Goal: Navigation & Orientation: Find specific page/section

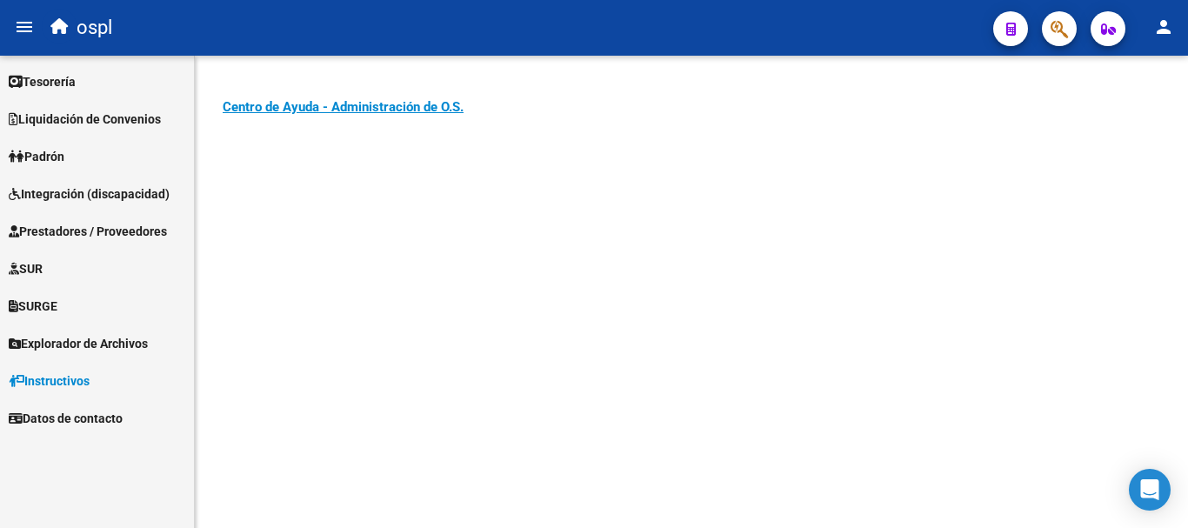
click at [63, 82] on span "Tesorería" at bounding box center [42, 81] width 67 height 19
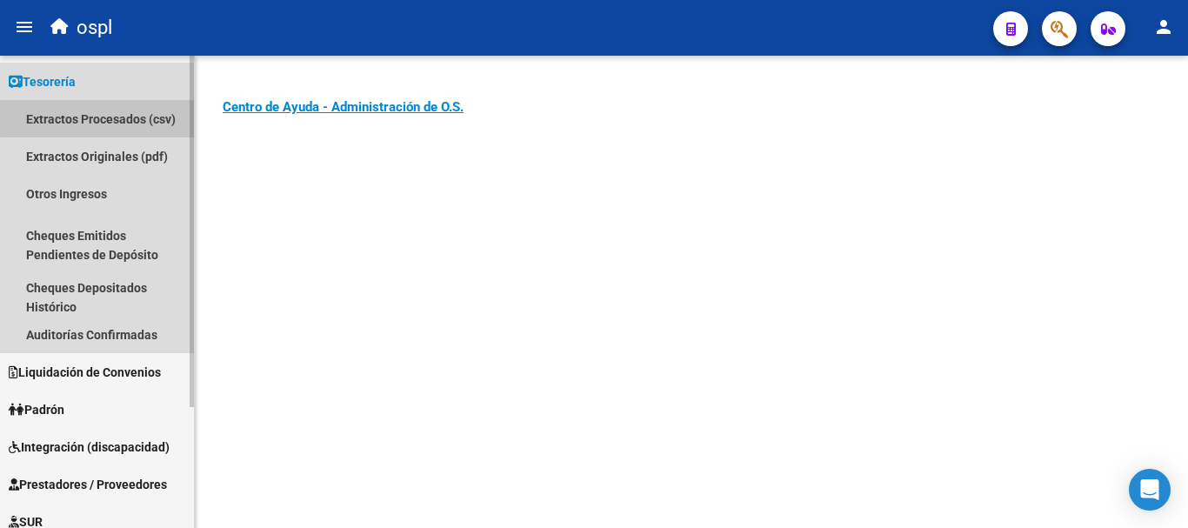
click at [122, 115] on link "Extractos Procesados (csv)" at bounding box center [97, 118] width 194 height 37
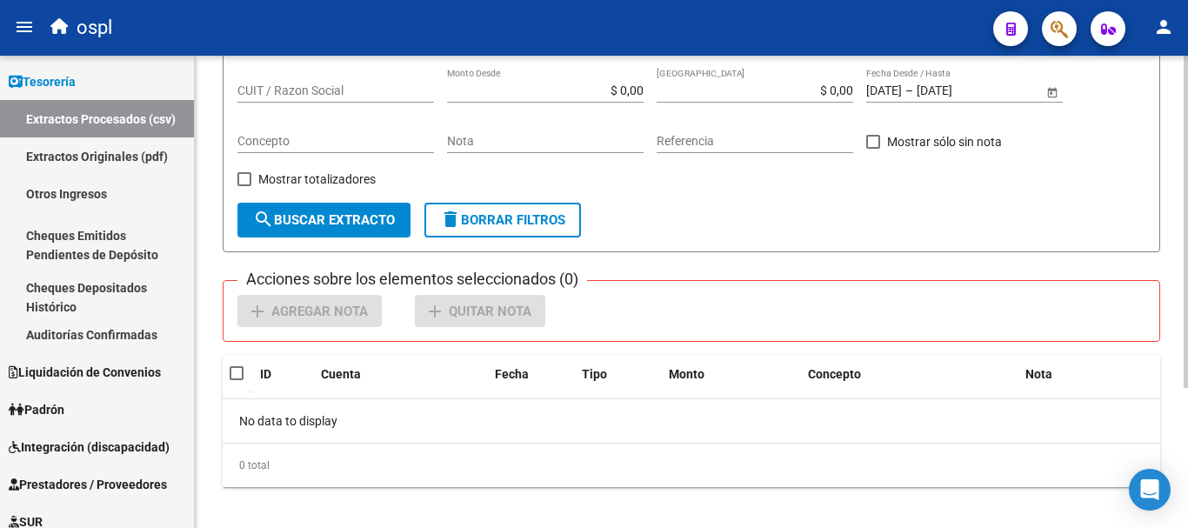
scroll to position [198, 0]
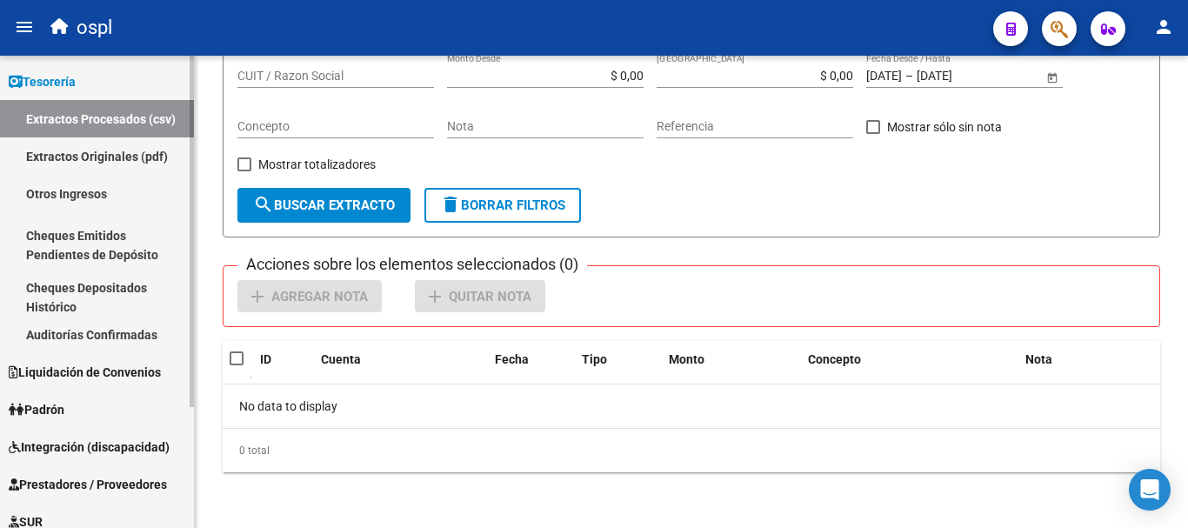
click at [110, 158] on link "Extractos Originales (pdf)" at bounding box center [97, 155] width 194 height 37
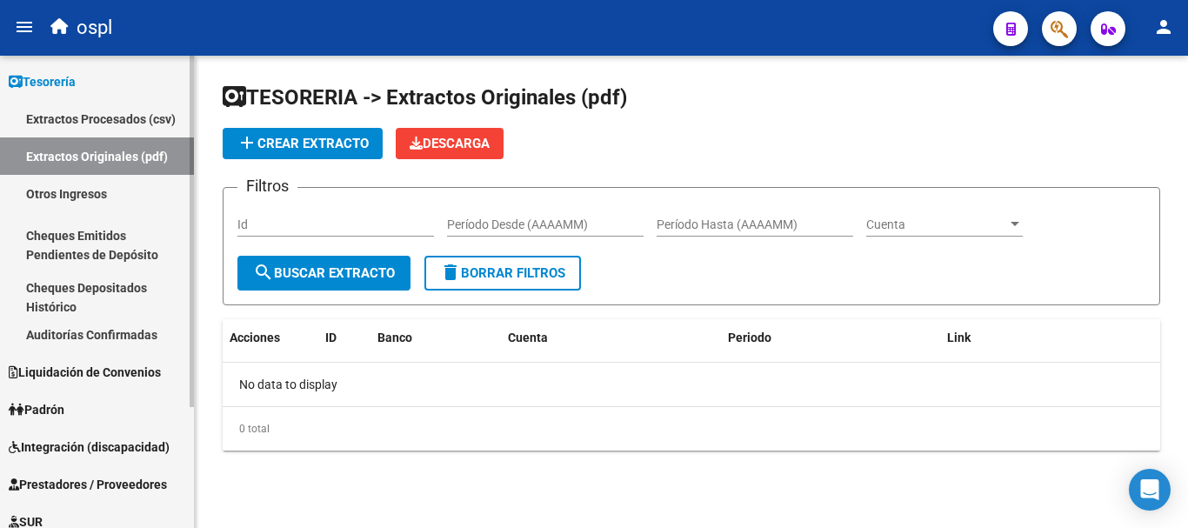
click at [87, 196] on link "Otros Ingresos" at bounding box center [97, 193] width 194 height 37
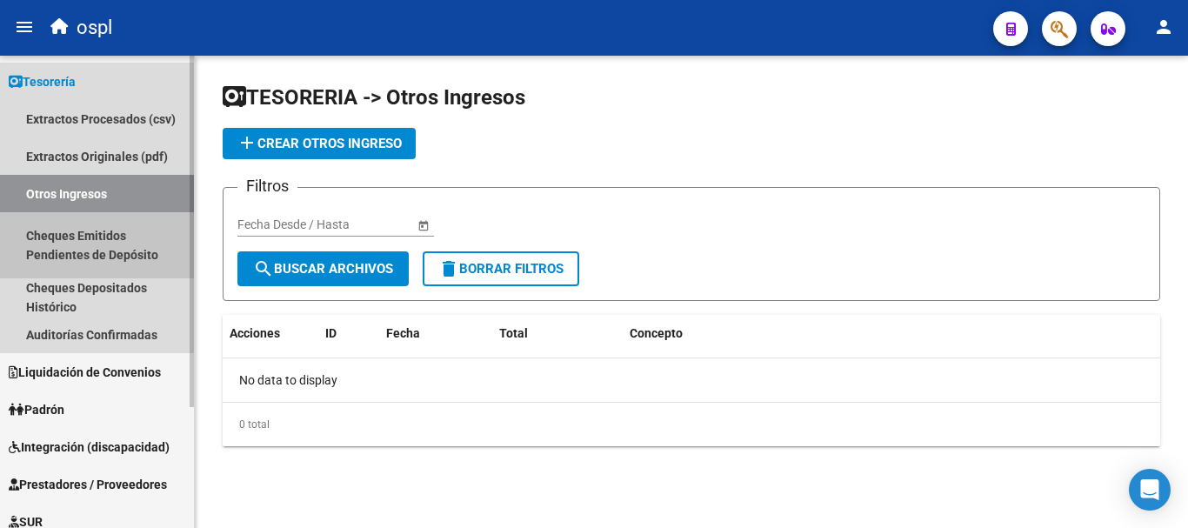
click at [87, 243] on link "Cheques Emitidos Pendientes de Depósito" at bounding box center [97, 245] width 194 height 66
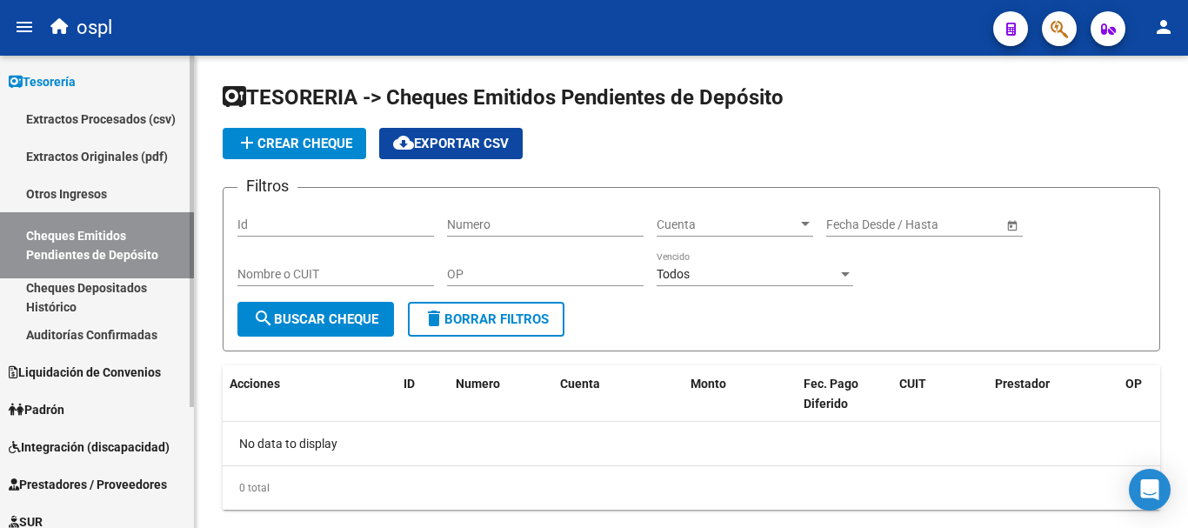
click at [108, 284] on link "Cheques Depositados Histórico" at bounding box center [97, 296] width 194 height 37
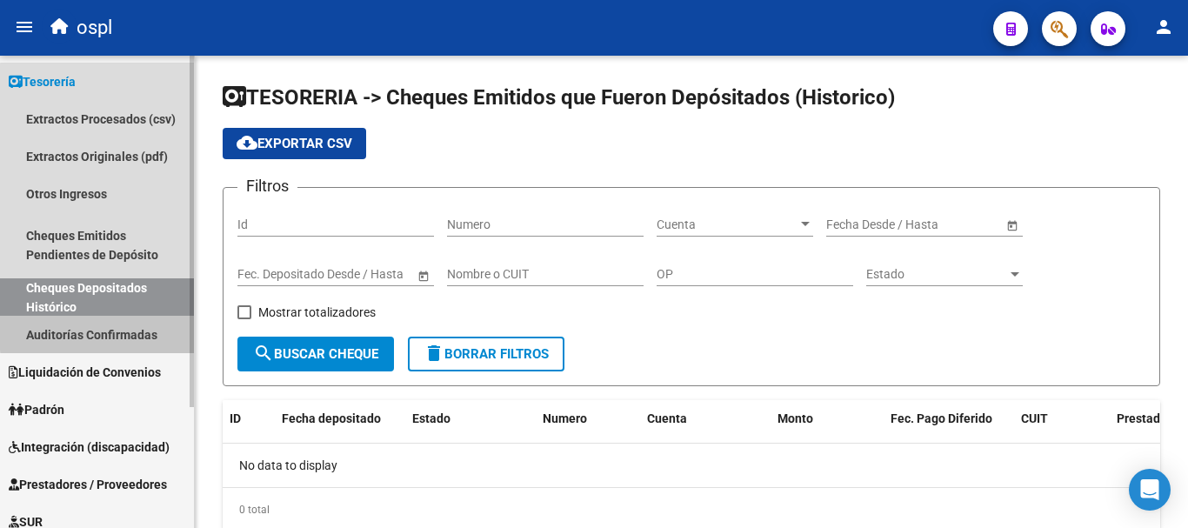
click at [109, 331] on link "Auditorías Confirmadas" at bounding box center [97, 334] width 194 height 37
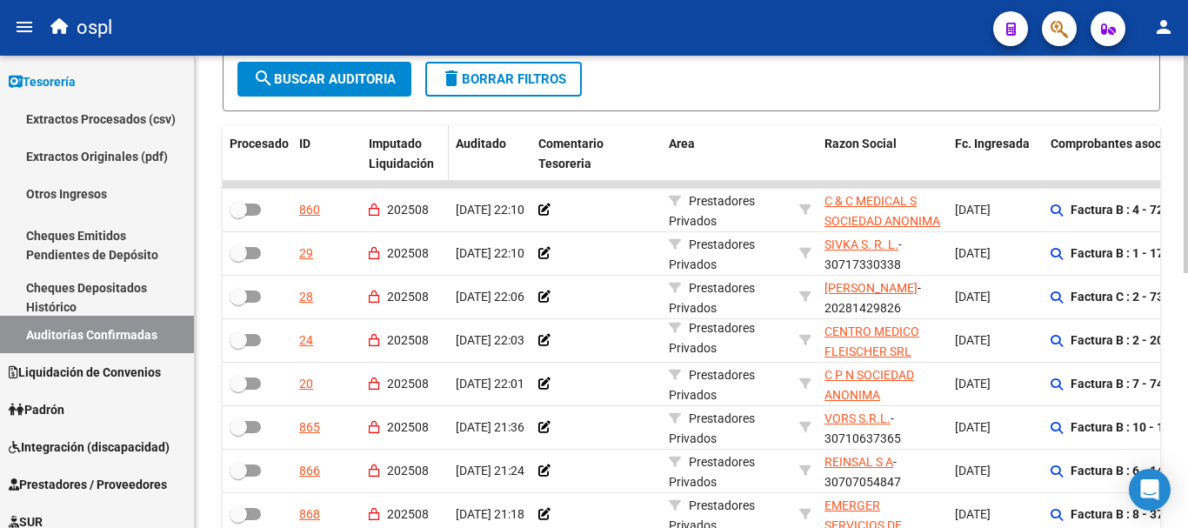
scroll to position [348, 0]
